Goal: Information Seeking & Learning: Check status

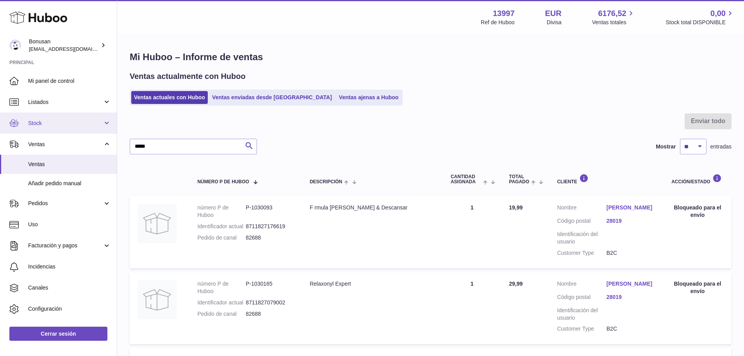
click at [32, 118] on link "Stock" at bounding box center [58, 123] width 117 height 21
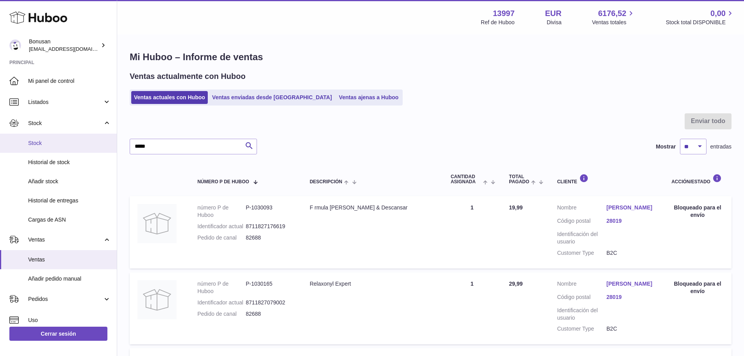
click at [27, 146] on link "Stock" at bounding box center [58, 143] width 117 height 19
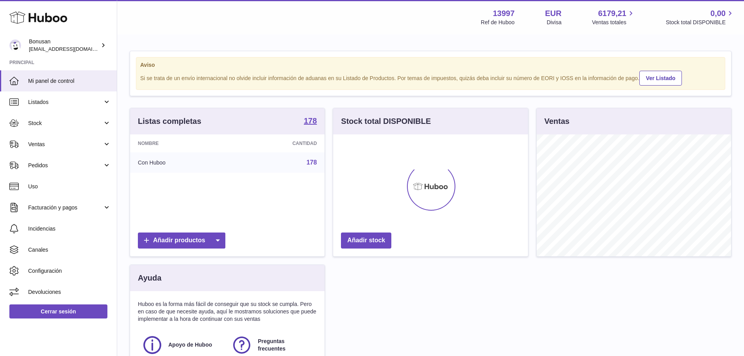
scroll to position [122, 195]
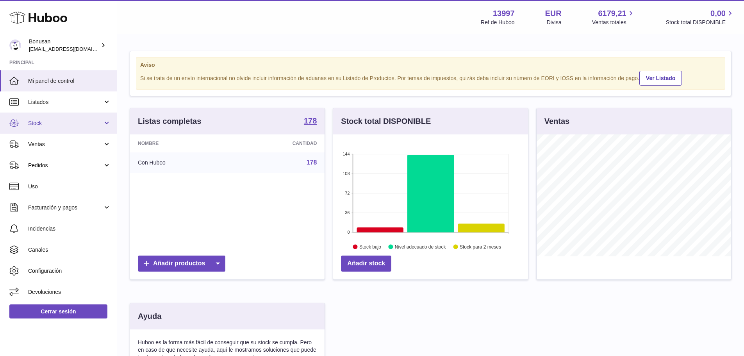
click at [31, 120] on span "Stock" at bounding box center [65, 123] width 75 height 7
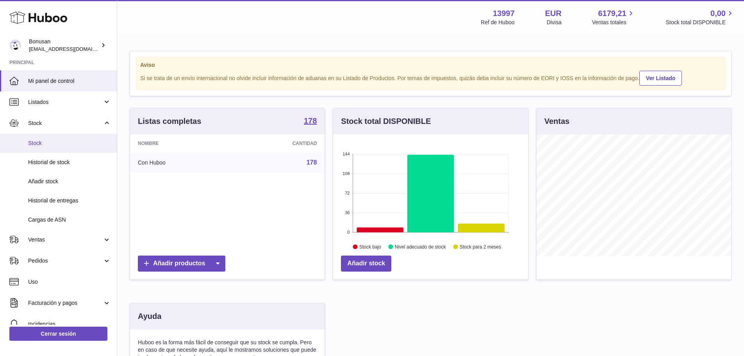
click at [28, 145] on link "Stock" at bounding box center [58, 143] width 117 height 19
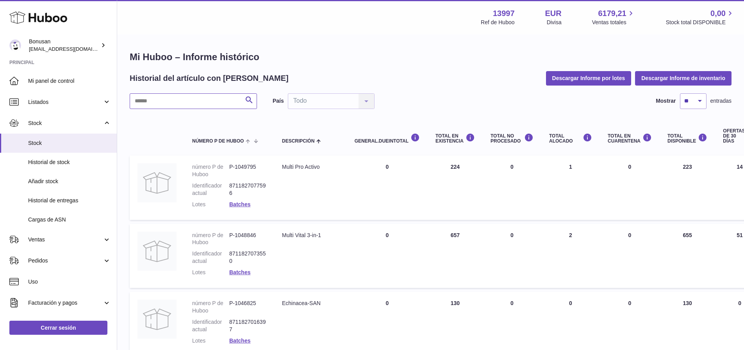
click at [159, 102] on input "text" at bounding box center [193, 101] width 127 height 16
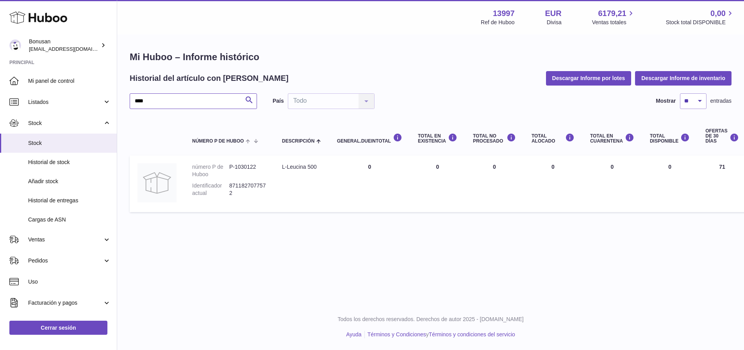
type input "****"
drag, startPoint x: 39, startPoint y: 241, endPoint x: 41, endPoint y: 247, distance: 6.1
click at [40, 241] on span "Ventas" at bounding box center [65, 239] width 75 height 7
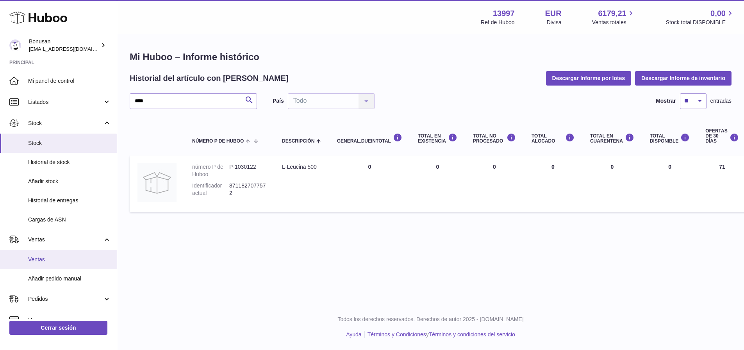
click at [39, 259] on span "Ventas" at bounding box center [69, 259] width 83 height 7
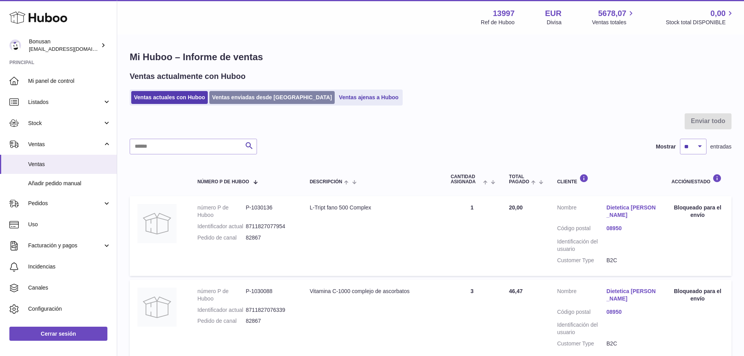
click at [245, 93] on link "Ventas enviadas desde [GEOGRAPHIC_DATA]" at bounding box center [271, 97] width 125 height 13
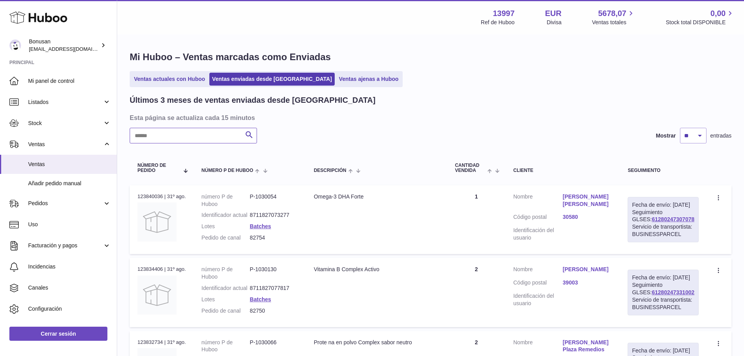
click at [183, 134] on input "text" at bounding box center [193, 136] width 127 height 16
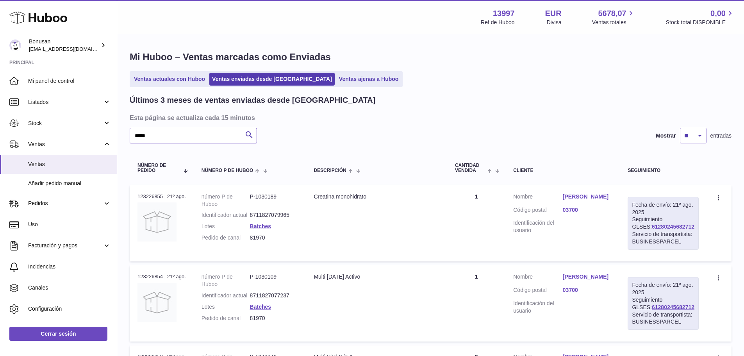
type input "*****"
click at [666, 226] on link "61280245682712" at bounding box center [673, 227] width 43 height 6
